Goal: Task Accomplishment & Management: Manage account settings

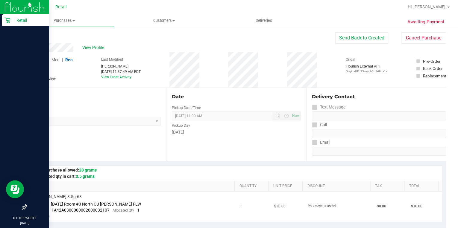
click at [7, 23] on div "Retail" at bounding box center [25, 20] width 47 height 12
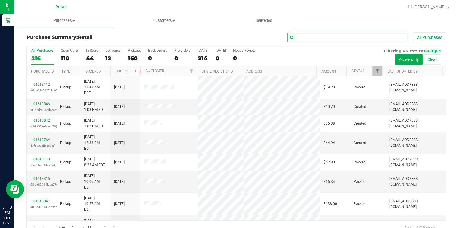
click at [325, 36] on input "text" at bounding box center [347, 37] width 120 height 9
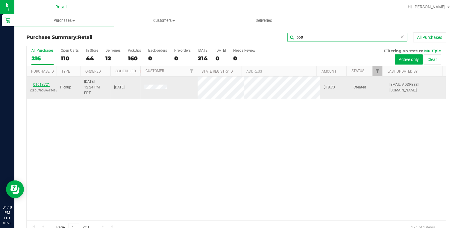
type input "pott"
click at [43, 83] on link "01613721" at bounding box center [41, 85] width 17 height 4
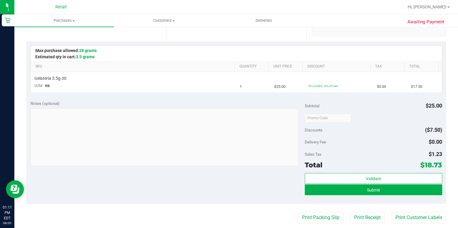
scroll to position [168, 0]
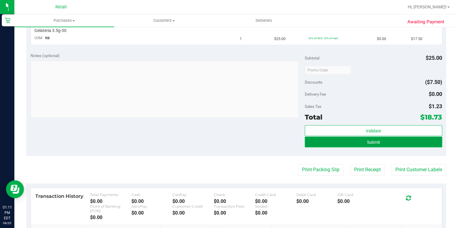
click at [317, 139] on button "Submit" at bounding box center [373, 142] width 137 height 11
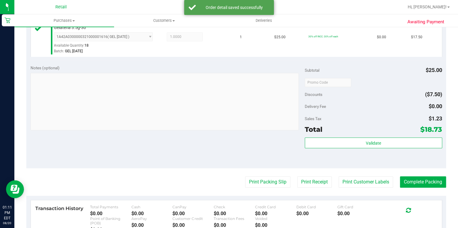
scroll to position [217, 0]
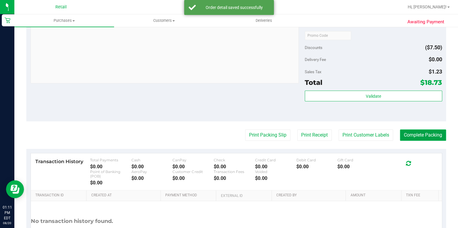
click at [419, 137] on button "Complete Packing" at bounding box center [423, 135] width 46 height 11
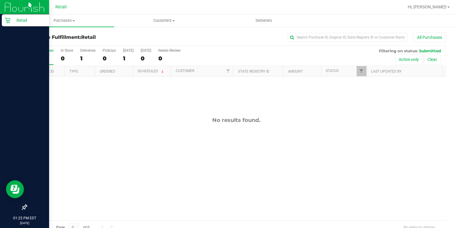
click at [9, 20] on icon at bounding box center [7, 21] width 6 height 6
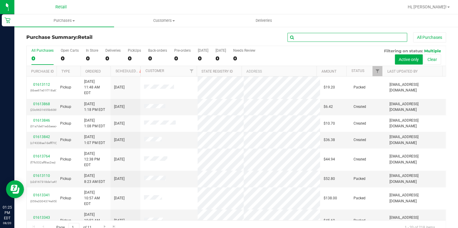
click at [335, 40] on input "text" at bounding box center [347, 37] width 120 height 9
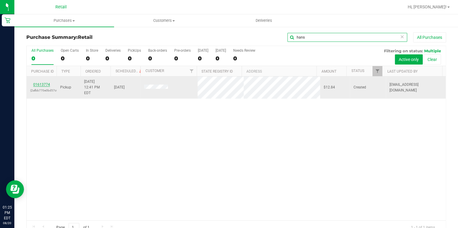
type input "hans"
click at [43, 83] on link "01613774" at bounding box center [41, 85] width 17 height 4
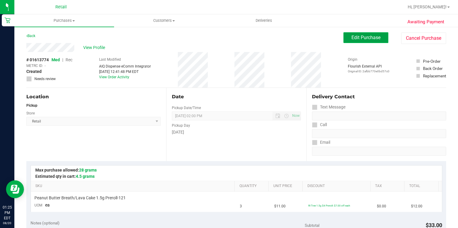
click at [364, 40] on span "Edit Purchase" at bounding box center [366, 38] width 29 height 6
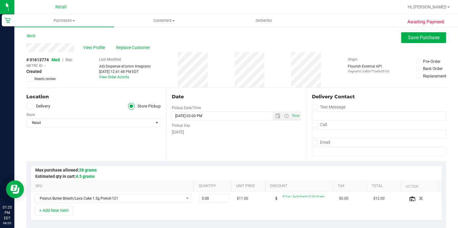
click at [66, 60] on span "Med | Rec" at bounding box center [62, 59] width 21 height 5
click at [71, 59] on span "Rec" at bounding box center [69, 59] width 7 height 5
click at [435, 37] on span "Save Purchase" at bounding box center [423, 38] width 31 height 6
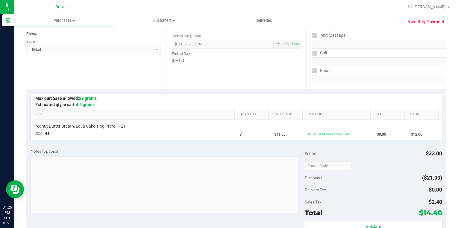
scroll to position [251, 0]
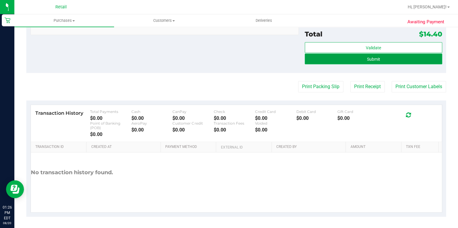
click at [392, 60] on button "Submit" at bounding box center [373, 59] width 137 height 11
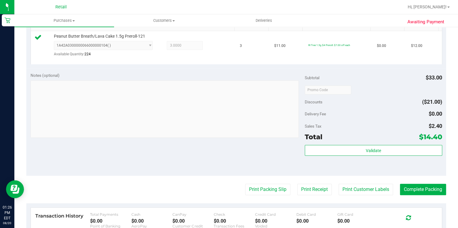
scroll to position [179, 0]
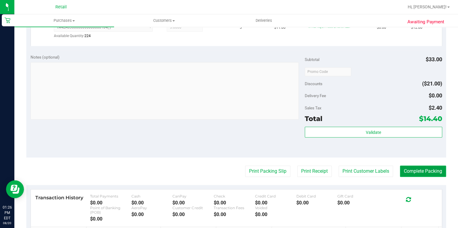
click at [424, 173] on button "Complete Packing" at bounding box center [423, 171] width 46 height 11
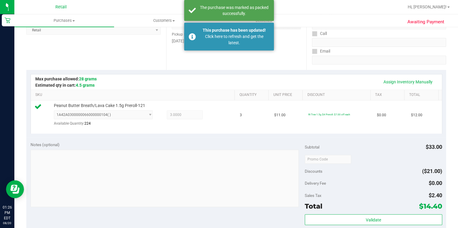
scroll to position [83, 0]
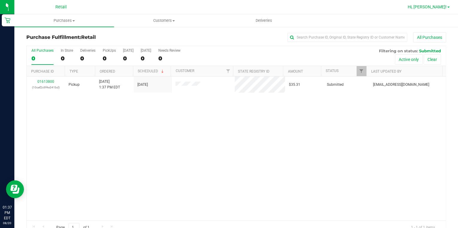
click at [447, 6] on link "Hi, [PERSON_NAME]!" at bounding box center [428, 7] width 47 height 6
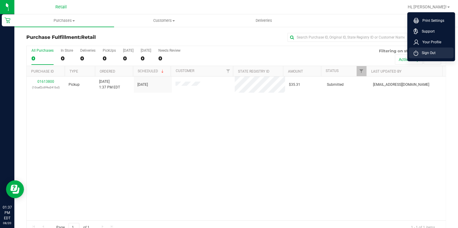
click at [426, 53] on span "Sign Out" at bounding box center [426, 53] width 17 height 6
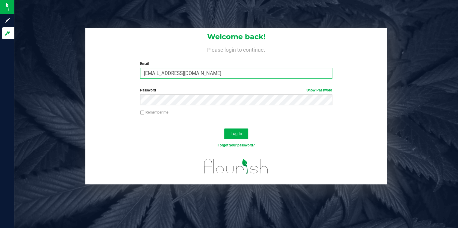
click at [209, 75] on input "[EMAIL_ADDRESS][DOMAIN_NAME]" at bounding box center [236, 73] width 192 height 11
type input "[EMAIL_ADDRESS][DOMAIN_NAME]"
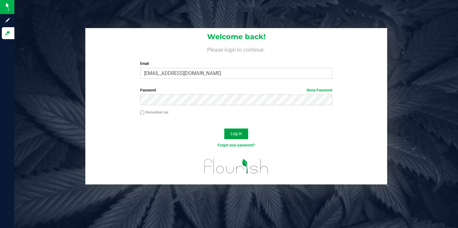
click at [236, 130] on button "Log In" at bounding box center [236, 134] width 24 height 11
